Goal: Navigation & Orientation: Find specific page/section

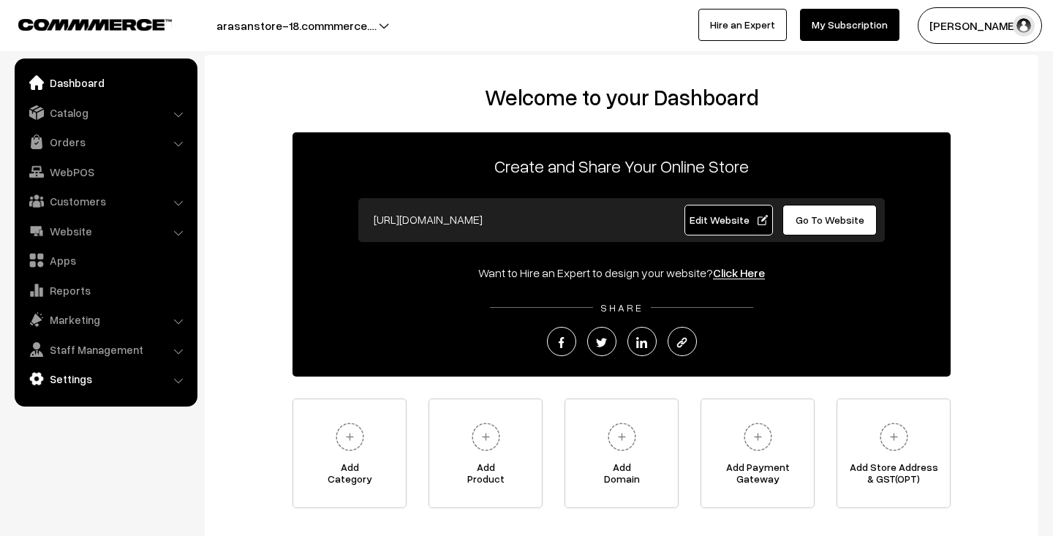
click at [161, 381] on link "Settings" at bounding box center [105, 379] width 174 height 26
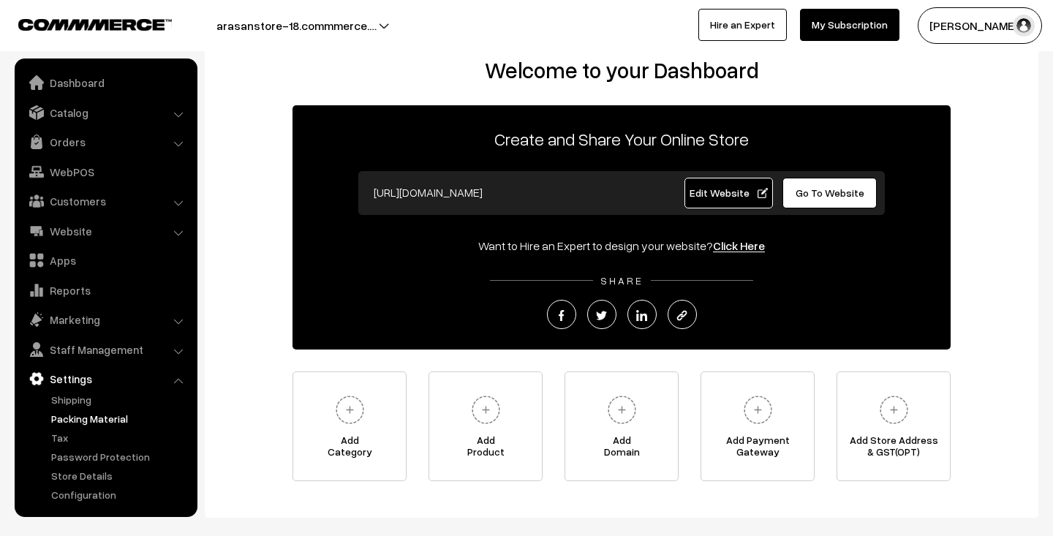
scroll to position [103, 0]
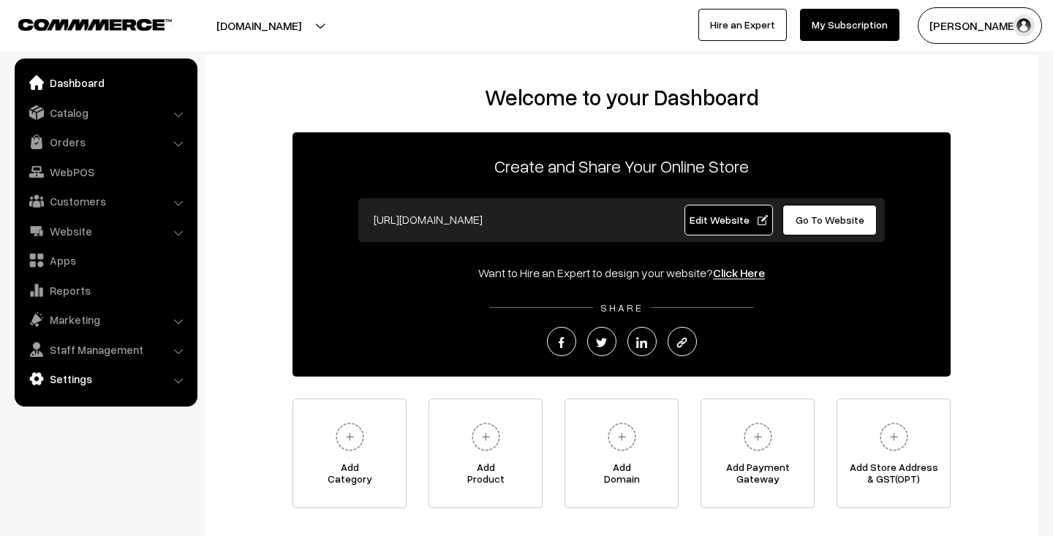
click at [166, 380] on link "Settings" at bounding box center [105, 379] width 174 height 26
